Goal: Task Accomplishment & Management: Manage account settings

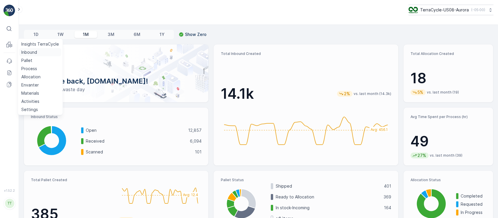
click at [26, 53] on p "Inbound" at bounding box center [29, 52] width 16 height 6
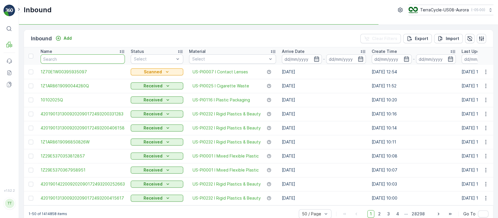
click at [82, 59] on input "text" at bounding box center [83, 58] width 84 height 9
paste input "1ZB799H29010236830"
type input "1ZB799H29010236830"
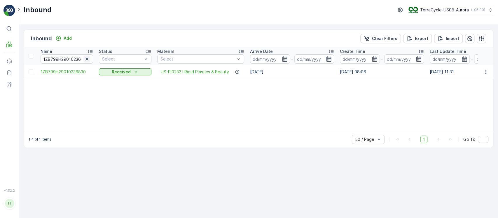
click at [88, 60] on icon "button" at bounding box center [87, 59] width 6 height 6
paste input "1ZE899599091182545_Copy(1755866030087)"
type input "1ZE899599091182545_Copy(1755866030087)"
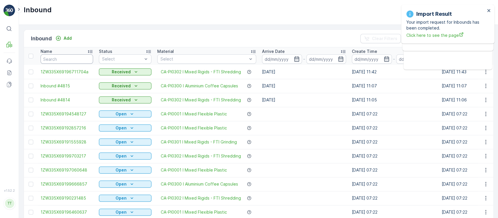
click at [79, 56] on input "text" at bounding box center [67, 58] width 53 height 9
paste input "1ZB799H290038563530.05"
type input "1ZB799H290038563530.05"
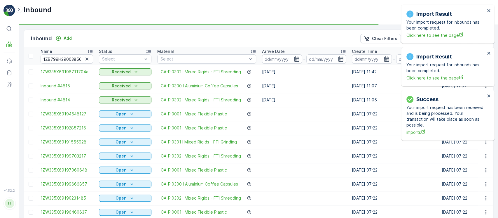
click at [489, 8] on div "Import Result Your import request for Inbounds has been completed. Click here t…" at bounding box center [447, 24] width 93 height 39
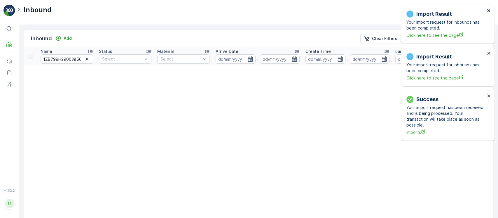
click at [490, 9] on icon "close" at bounding box center [488, 10] width 3 height 3
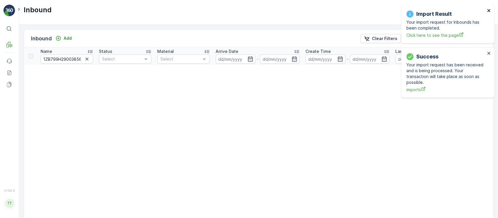
click at [490, 9] on icon "close" at bounding box center [488, 10] width 3 height 3
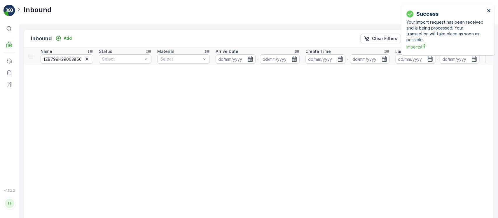
click at [490, 9] on icon "close" at bounding box center [488, 10] width 3 height 3
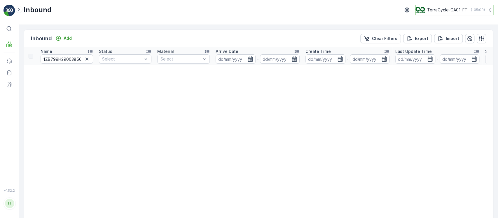
click at [483, 11] on button "TerraCycle-CA01-FTI ( -05:00 )" at bounding box center [454, 10] width 78 height 11
type input "8"
click at [464, 40] on div "TerraCycle-US08-Aurora America/Chicago (-05:00)" at bounding box center [457, 38] width 80 height 13
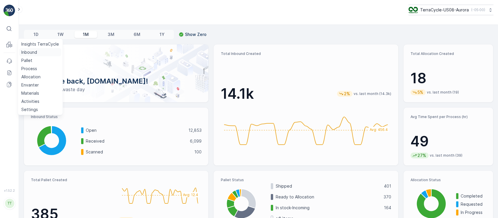
click at [25, 50] on p "Inbound" at bounding box center [29, 52] width 16 height 6
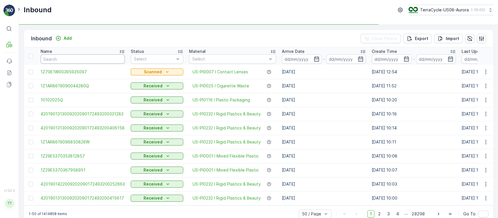
click at [107, 61] on input "text" at bounding box center [83, 58] width 84 height 9
paste input "1ZB799H290038563530.05"
type input "1ZB799H290038563530.05"
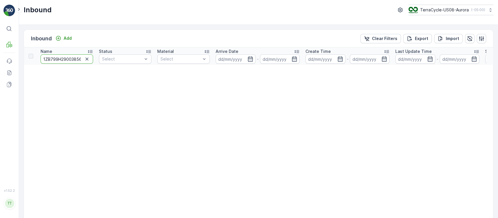
click at [72, 62] on input "1ZB799H290038563530.05" at bounding box center [67, 58] width 53 height 9
type input "1ZB799H29003856353"
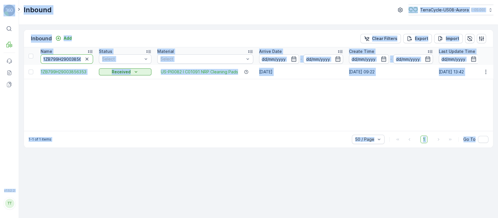
click at [72, 62] on input "1ZB799H29003856353" at bounding box center [67, 58] width 53 height 9
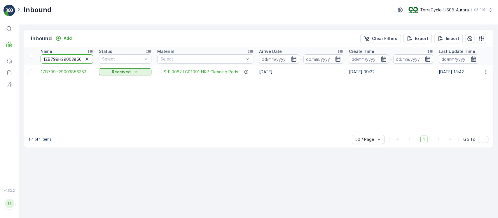
click at [72, 62] on input "1ZB799H29003856353" at bounding box center [67, 58] width 53 height 9
click at [71, 69] on span "1ZB799H29003856353" at bounding box center [67, 72] width 53 height 6
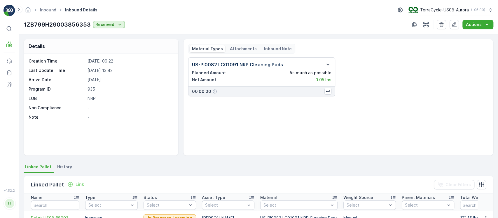
click at [63, 158] on div "Details Creation Time 04.09.2025 09:22 Last Update Time 15.09.2025 13:42 Arrive…" at bounding box center [258, 126] width 479 height 184
click at [66, 166] on span "History" at bounding box center [64, 167] width 15 height 6
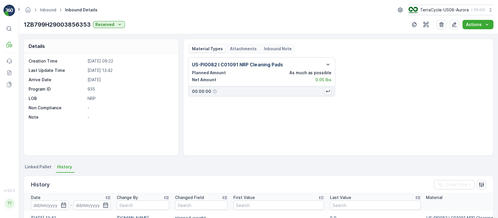
click at [72, 29] on p "1ZB799H29003856353" at bounding box center [57, 24] width 67 height 9
copy p "1ZB799H29003856353"
click at [49, 11] on link "Inbound" at bounding box center [48, 9] width 16 height 5
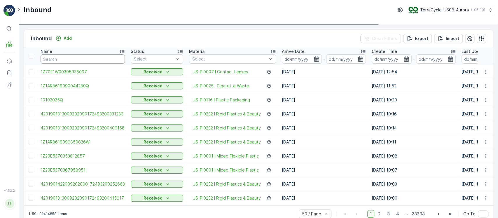
click at [78, 57] on input "text" at bounding box center [83, 58] width 84 height 9
paste input "1ZB799H29025425143_Copy(1758024444924)"
type input "1ZB799H29025425143_Copy(1758024444924)"
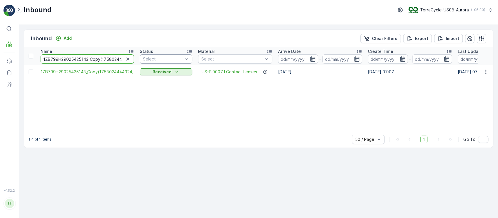
scroll to position [0, 15]
drag, startPoint x: 87, startPoint y: 58, endPoint x: 163, endPoint y: 53, distance: 76.1
type input "1ZB799H29025425143"
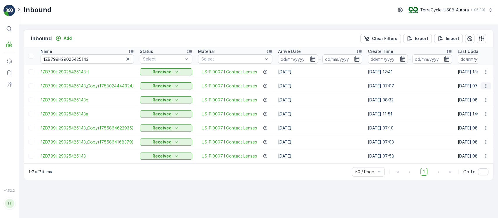
click at [484, 86] on icon "button" at bounding box center [486, 86] width 6 height 6
click at [473, 102] on span "Edit Inbound" at bounding box center [466, 103] width 25 height 6
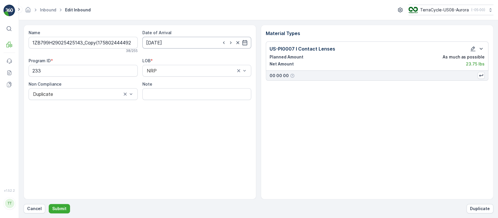
click at [170, 46] on input "14.08.2025" at bounding box center [196, 43] width 109 height 12
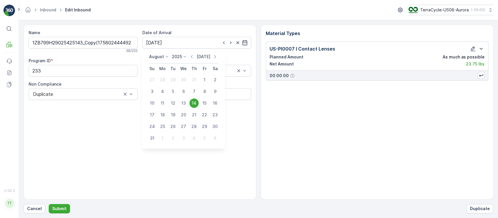
click at [204, 57] on p "Today" at bounding box center [204, 57] width 14 height 6
click at [205, 93] on div "10" at bounding box center [204, 91] width 9 height 9
type input "[DATE]"
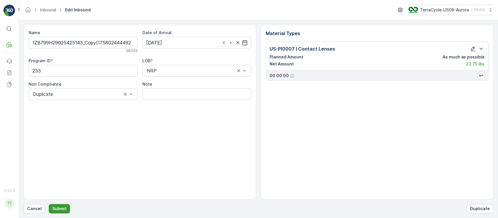
click at [64, 209] on p "Submit" at bounding box center [59, 208] width 14 height 6
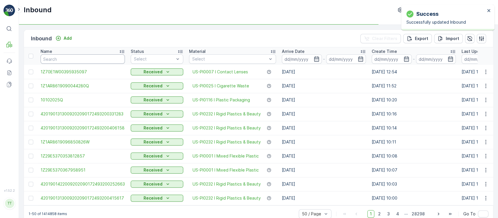
click at [61, 58] on input "text" at bounding box center [83, 58] width 84 height 9
paste input "1ZB799H29029790956_Copy(1755777516269)"
type input "1ZB799H29029790956_Copy(1755777516269)"
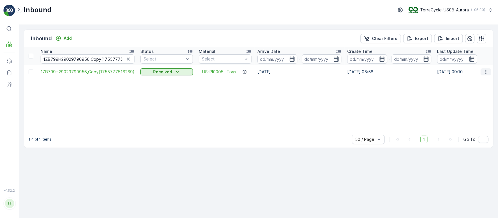
click at [485, 70] on icon "button" at bounding box center [486, 72] width 6 height 6
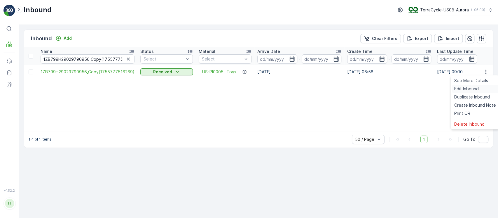
click at [467, 86] on span "Edit Inbound" at bounding box center [466, 89] width 25 height 6
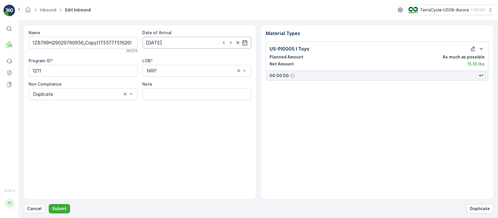
click at [183, 46] on input "11.08.2025" at bounding box center [196, 43] width 109 height 12
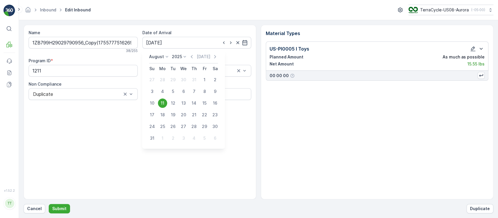
click at [208, 60] on div "August 2025 Today" at bounding box center [183, 59] width 69 height 10
click at [209, 59] on p "Today" at bounding box center [204, 57] width 14 height 6
click at [203, 90] on div "10" at bounding box center [204, 91] width 9 height 9
type input "[DATE]"
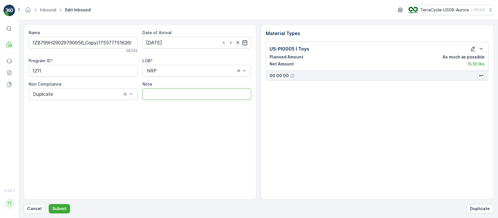
click at [203, 90] on input "Note" at bounding box center [196, 94] width 109 height 12
click at [60, 207] on p "Submit" at bounding box center [59, 208] width 14 height 6
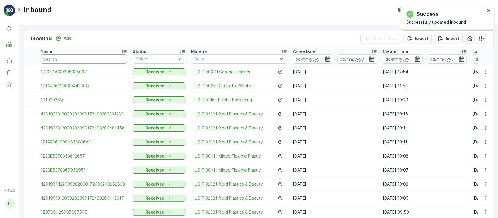
click at [79, 60] on input "text" at bounding box center [84, 58] width 86 height 9
paste input "1ZB799H29025425143_Copy(1758024444924)"
type input "1ZB799H29025425143_Copy(1758024444924)"
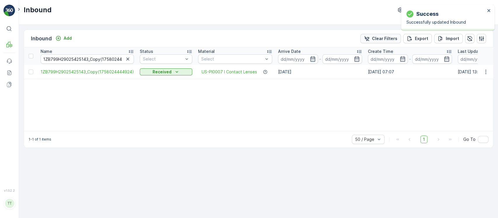
click at [372, 39] on div "Clear Filters" at bounding box center [381, 39] width 34 height 6
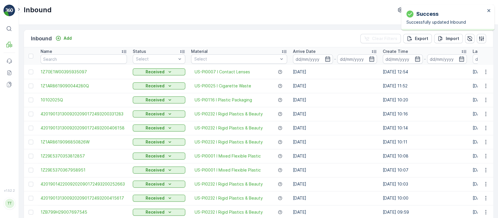
click at [110, 57] on input "text" at bounding box center [84, 58] width 86 height 9
paste input "1ZB799H29029790956_Copy(1755777516269)"
type input "1ZB799H29029790956_Copy(1755777516269)"
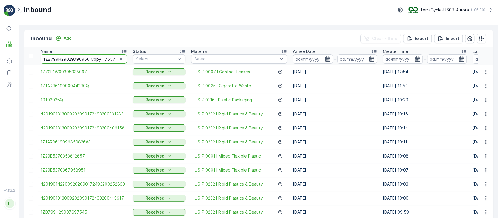
scroll to position [0, 13]
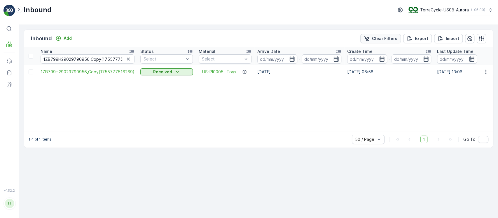
click at [383, 36] on p "Clear Filters" at bounding box center [384, 39] width 25 height 6
